Goal: Check status: Check status

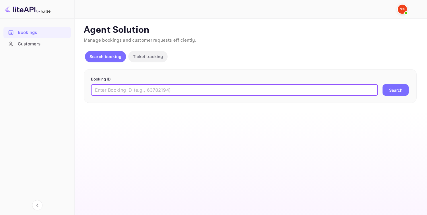
paste input "9220110"
type input "9220110"
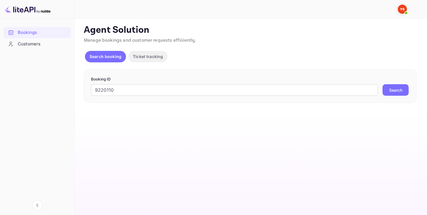
click at [391, 90] on button "Search" at bounding box center [395, 89] width 26 height 11
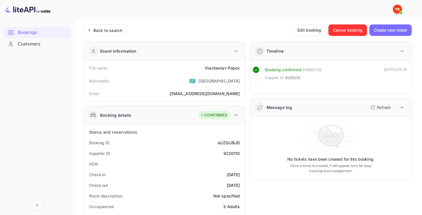
click at [235, 153] on div "9220110" at bounding box center [231, 153] width 17 height 6
copy div "9220110"
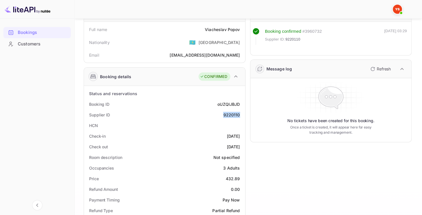
scroll to position [29, 0]
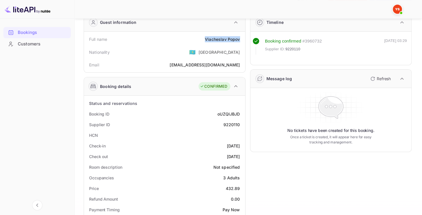
drag, startPoint x: 201, startPoint y: 38, endPoint x: 241, endPoint y: 39, distance: 40.7
click at [241, 39] on div "Full name [PERSON_NAME]" at bounding box center [164, 39] width 157 height 11
copy div "[PERSON_NAME]"
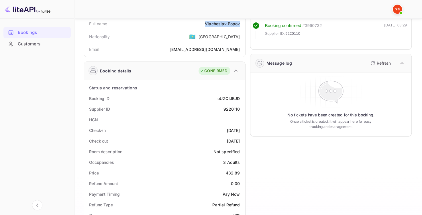
scroll to position [57, 0]
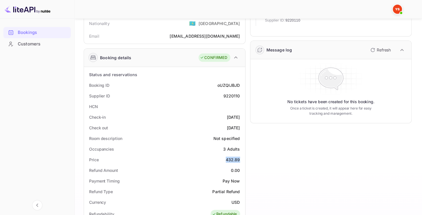
drag, startPoint x: 225, startPoint y: 159, endPoint x: 239, endPoint y: 162, distance: 14.1
click at [239, 162] on div "Price 432.89" at bounding box center [164, 159] width 157 height 11
copy div "432.89"
